Goal: Transaction & Acquisition: Purchase product/service

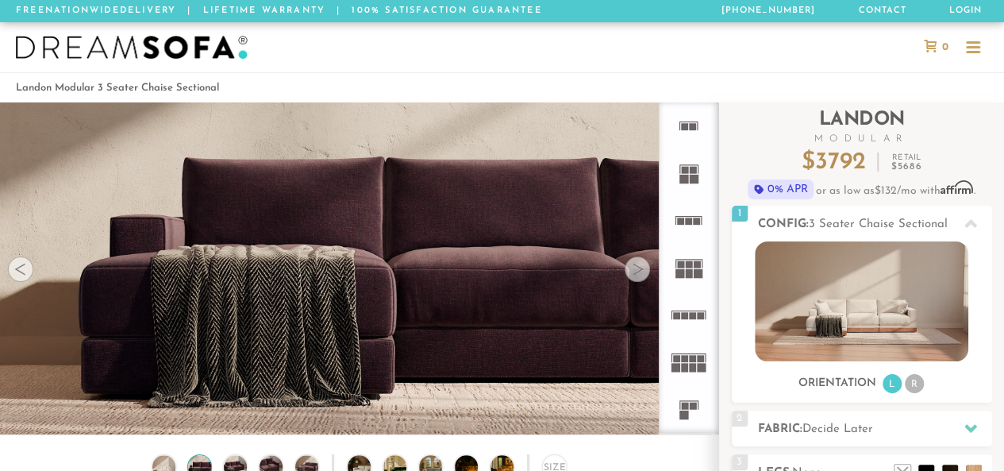
scroll to position [16995, 992]
click at [637, 279] on div at bounding box center [637, 268] width 25 height 25
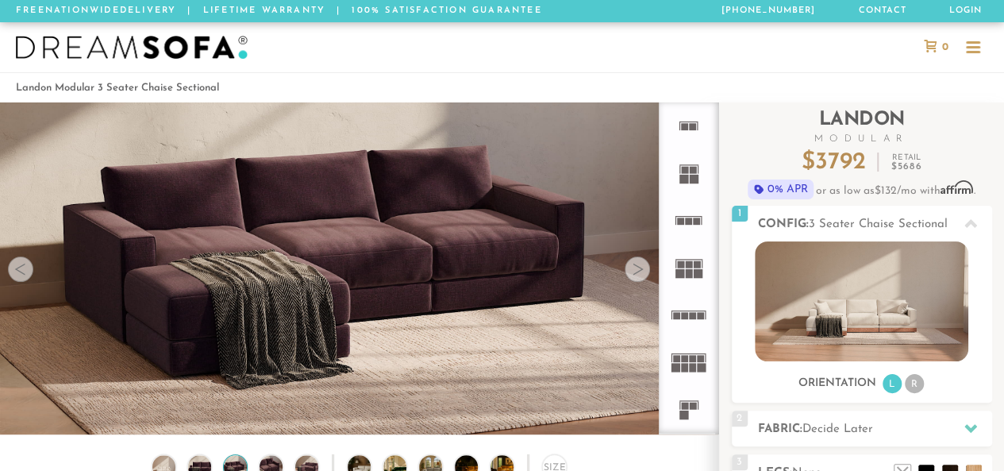
click at [637, 279] on div at bounding box center [637, 268] width 25 height 25
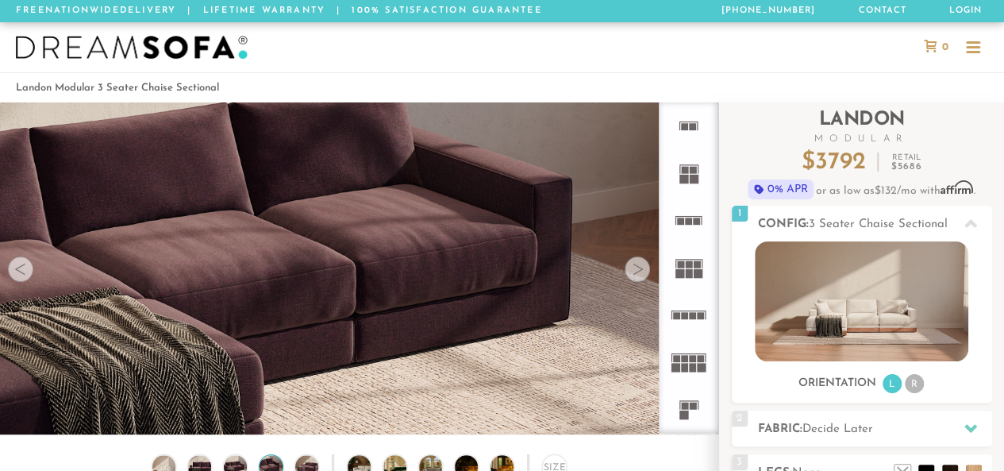
click at [637, 279] on div at bounding box center [637, 268] width 25 height 25
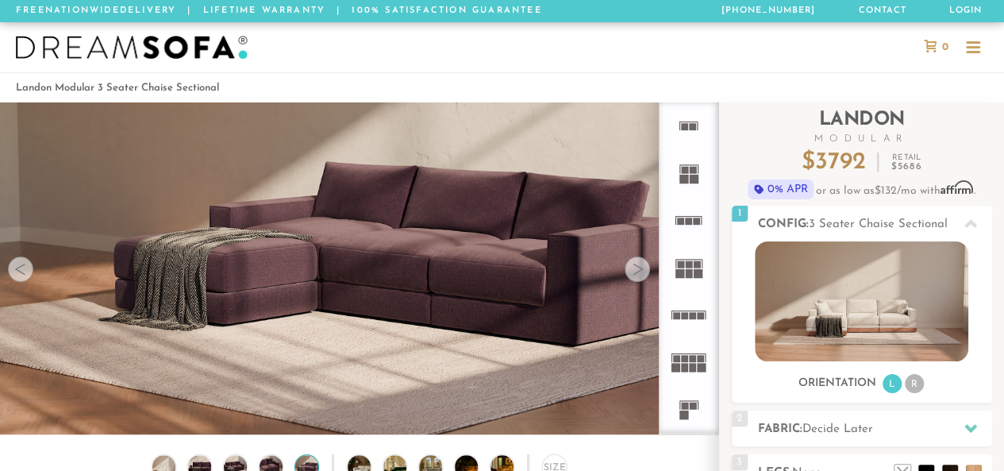
click at [637, 279] on div at bounding box center [637, 268] width 25 height 25
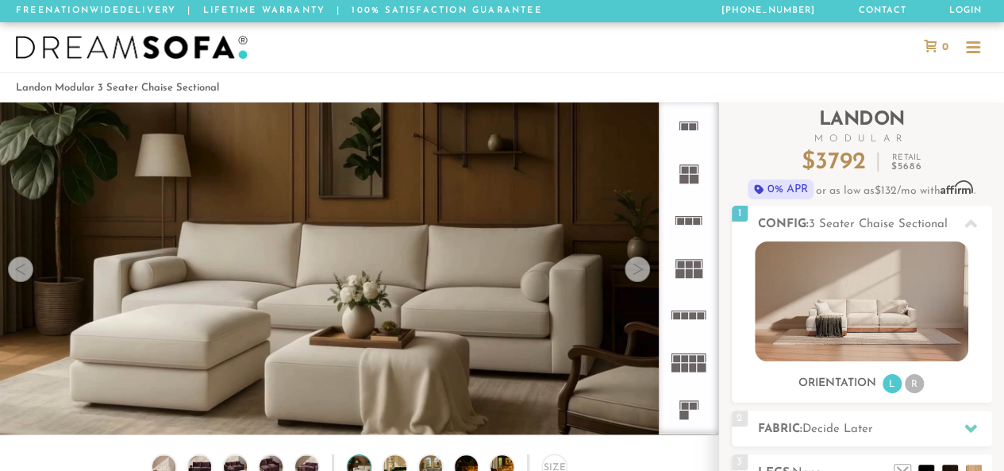
click at [637, 279] on div at bounding box center [637, 268] width 25 height 25
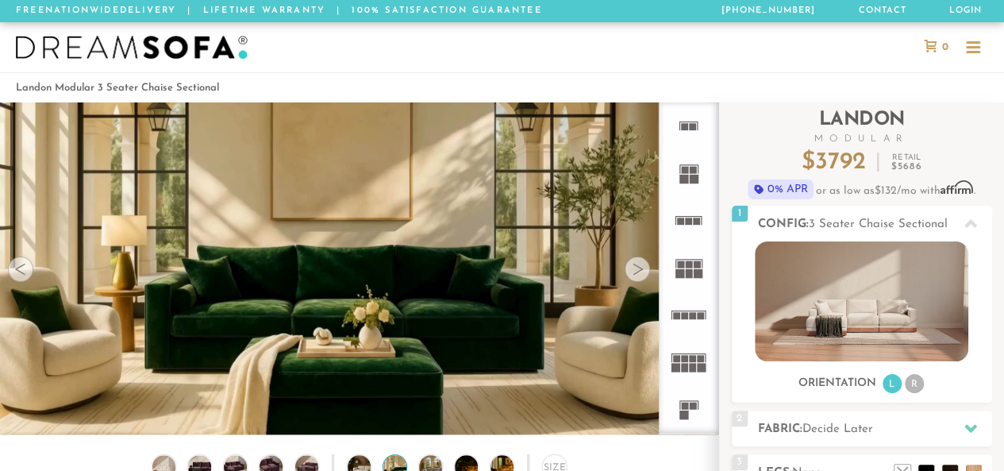
click at [637, 279] on div at bounding box center [637, 268] width 25 height 25
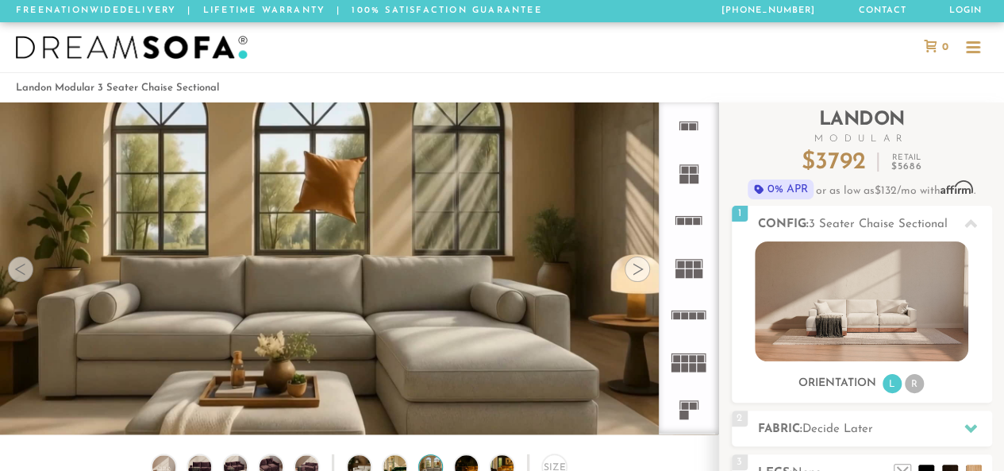
click at [637, 279] on div at bounding box center [637, 268] width 25 height 25
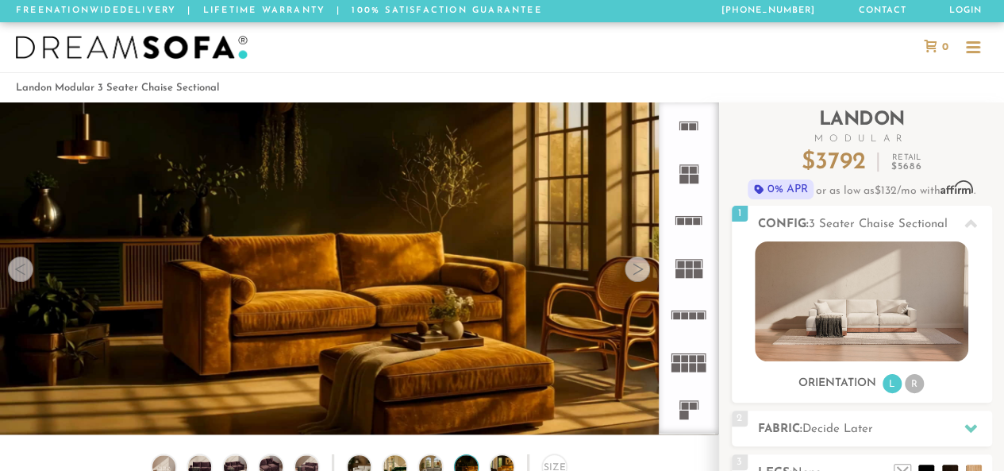
click at [637, 279] on div at bounding box center [637, 268] width 25 height 25
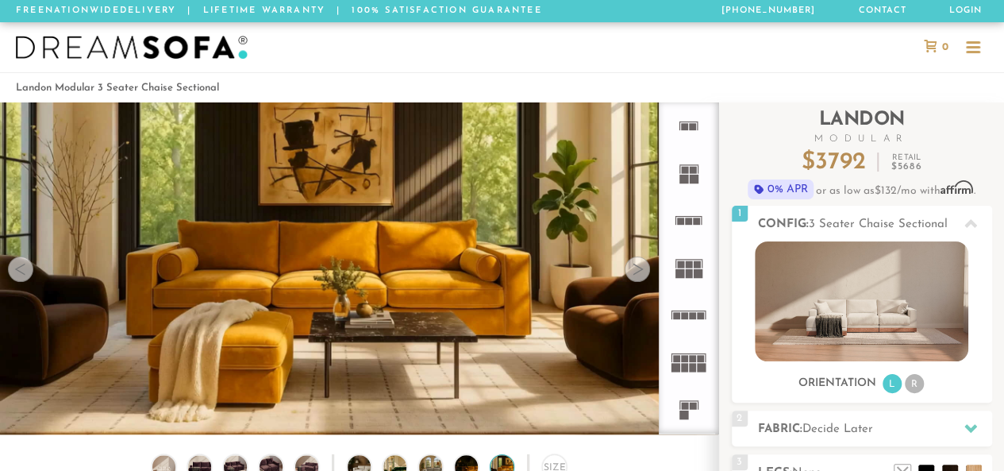
click at [637, 279] on div at bounding box center [637, 268] width 25 height 25
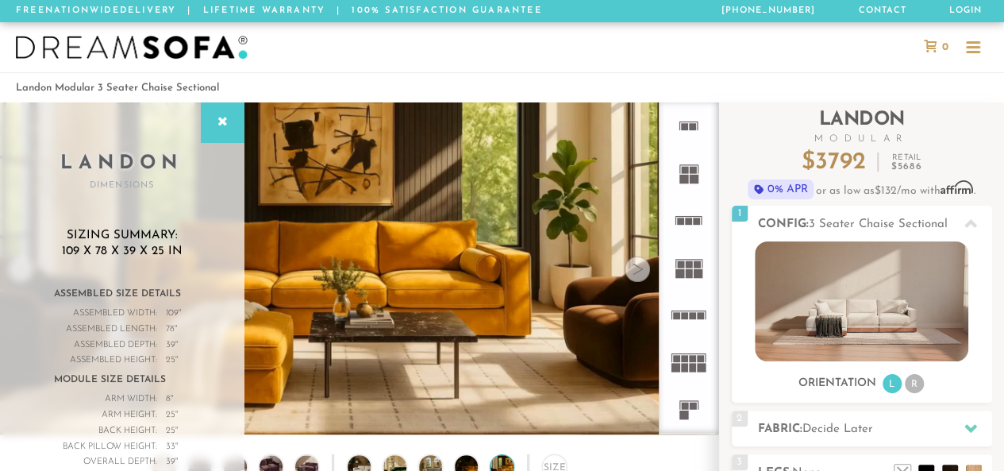
click at [637, 279] on div at bounding box center [637, 268] width 25 height 25
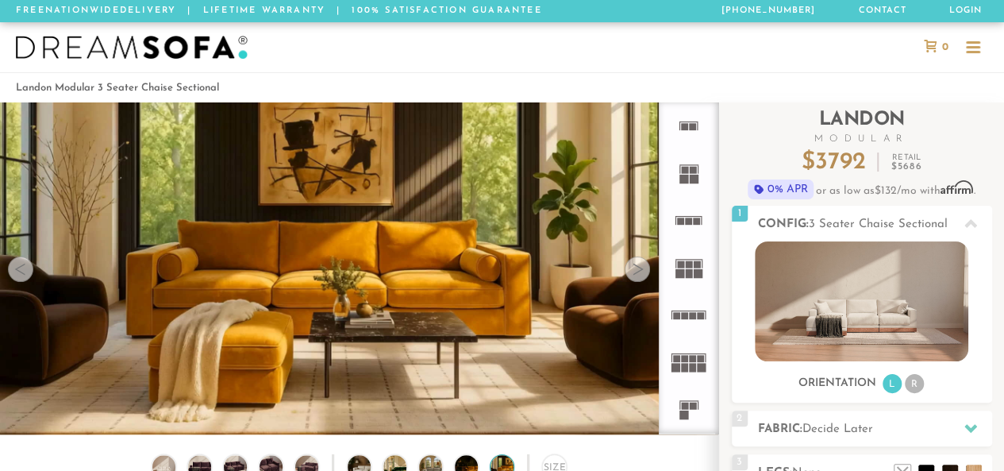
click at [637, 279] on div at bounding box center [637, 268] width 25 height 25
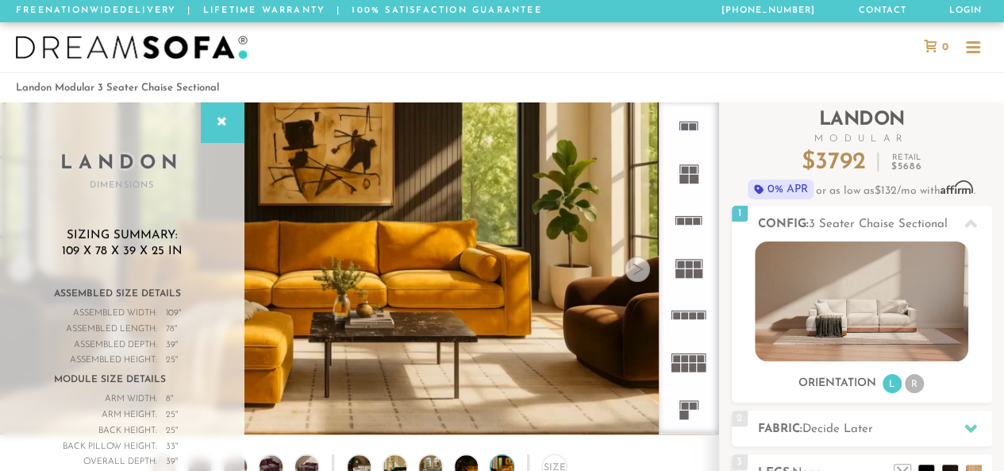
click at [637, 279] on div at bounding box center [637, 268] width 25 height 25
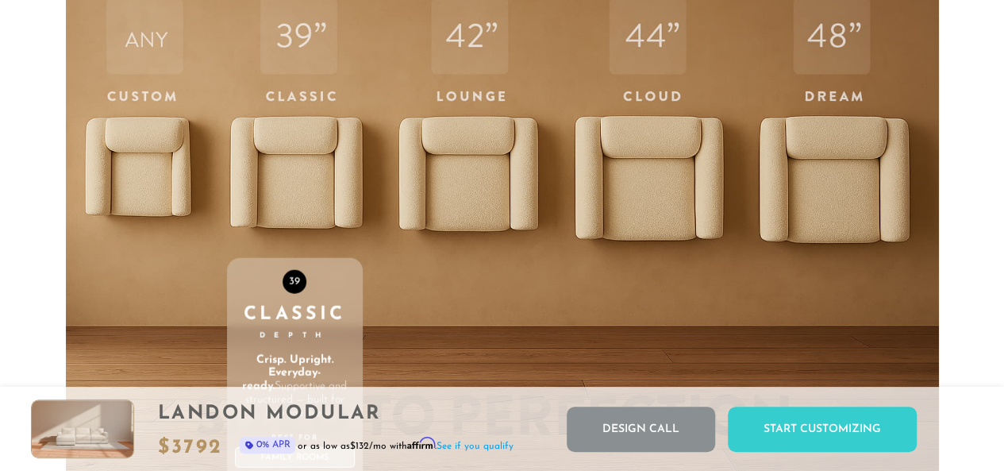
scroll to position [4957, 0]
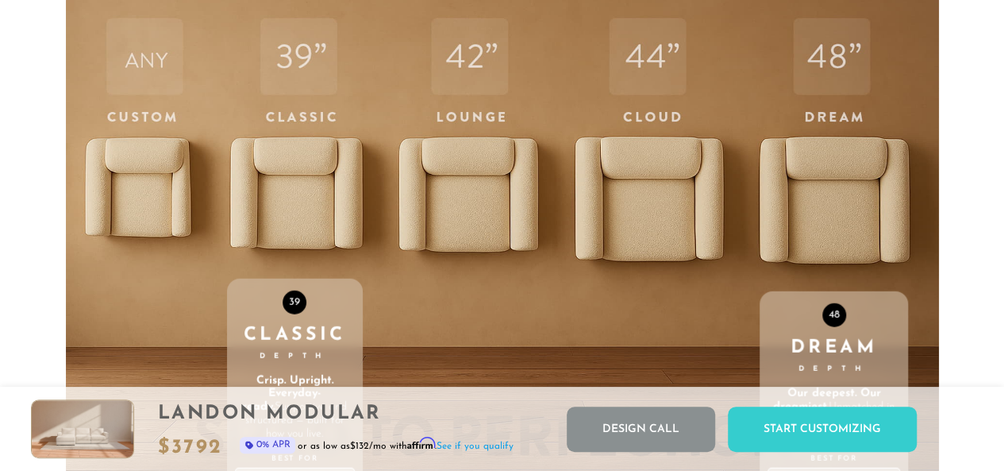
click at [834, 202] on div "48 Dream Depth Our deepest. Our dreamiest. Unmatched in comfort. Built for doin…" at bounding box center [834, 325] width 148 height 675
click at [831, 155] on div "48 Dream Depth Our deepest. Our dreamiest. Unmatched in comfort. Built for doin…" at bounding box center [834, 325] width 148 height 675
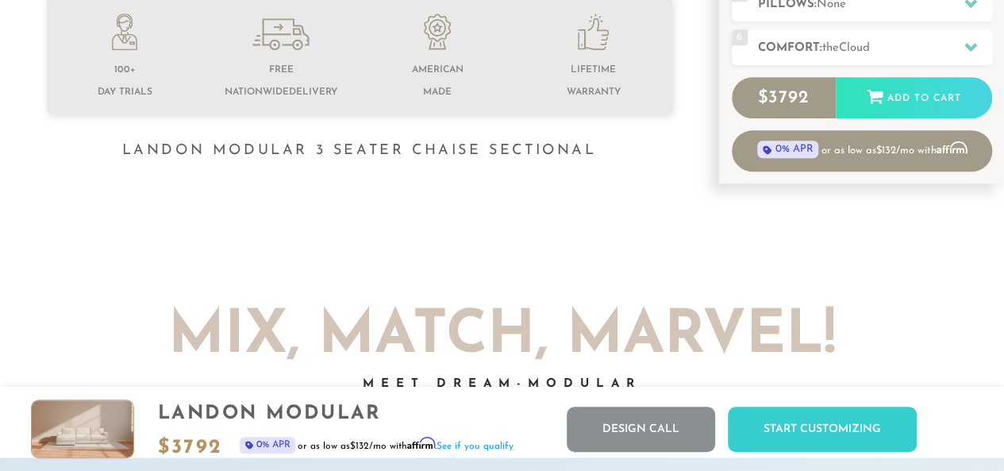
scroll to position [0, 0]
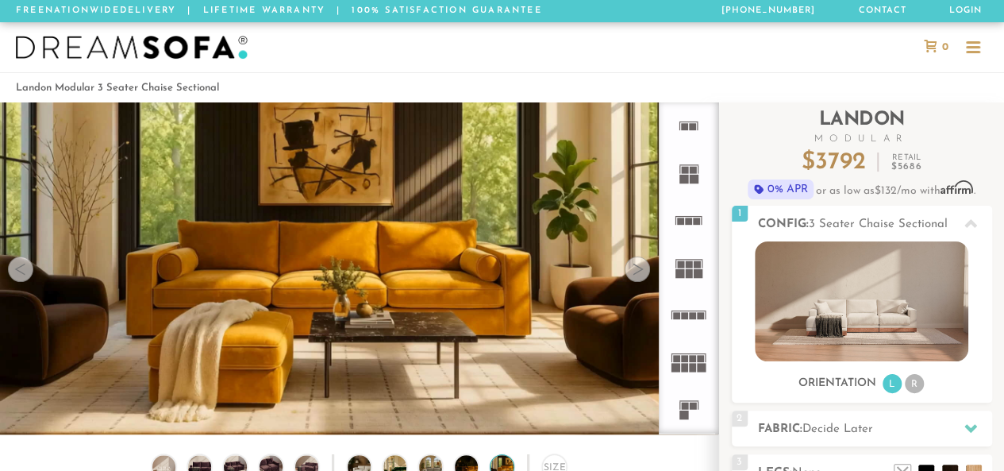
click at [973, 44] on div at bounding box center [973, 48] width 14 height 14
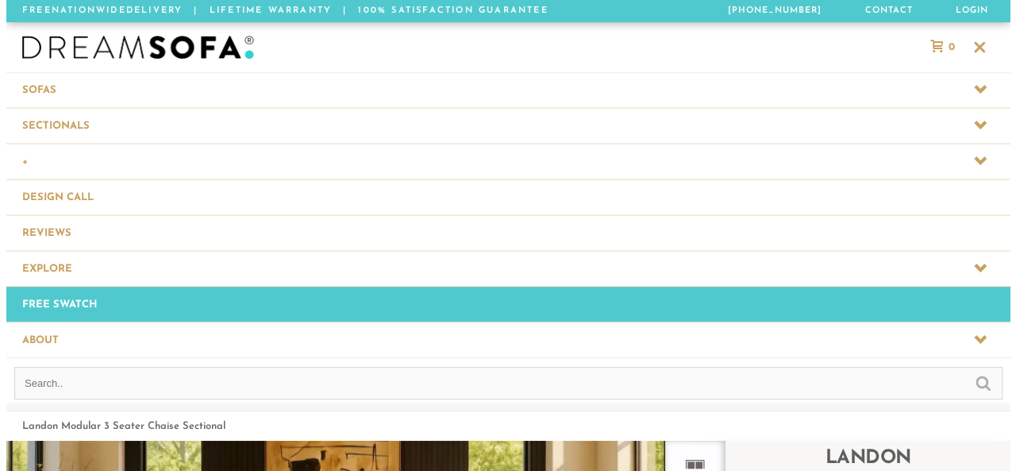
scroll to position [17460, 1003]
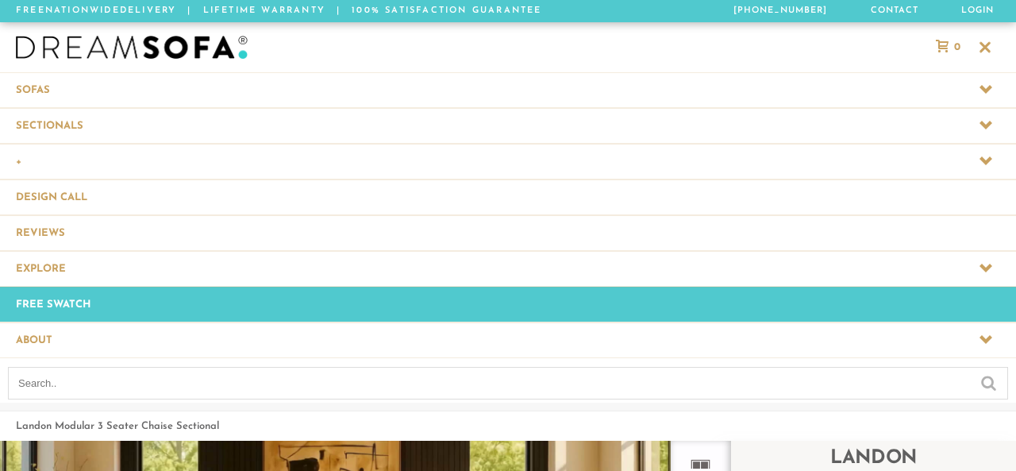
click at [361, 368] on input "text" at bounding box center [508, 383] width 1000 height 33
type input "modular sleeper sectional"
click at [981, 372] on input "submit" at bounding box center [988, 381] width 15 height 19
